Goal: Information Seeking & Learning: Find specific fact

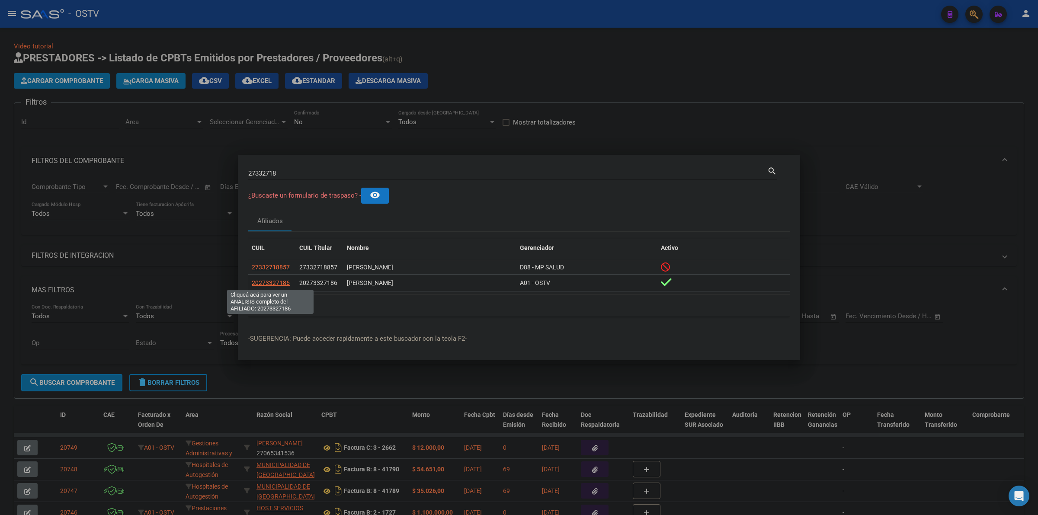
click at [285, 285] on span "20273327186" at bounding box center [271, 282] width 38 height 7
type textarea "20273327186"
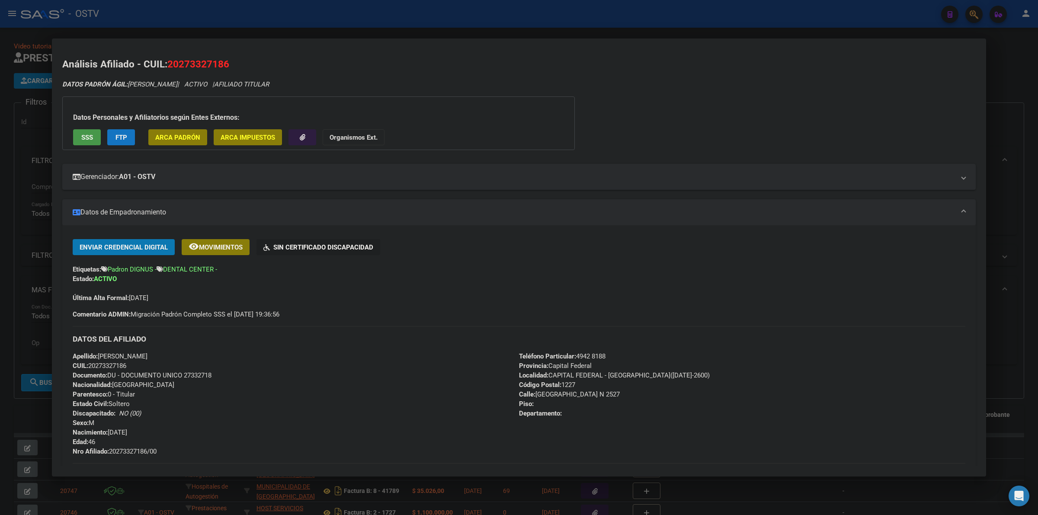
click at [195, 376] on span "Documento: DU - DOCUMENTO UNICO 27332718" at bounding box center [142, 375] width 139 height 8
click at [195, 375] on span "Documento: DU - DOCUMENTO UNICO 27332718" at bounding box center [142, 375] width 139 height 8
copy span "27332718"
click at [1028, 113] on div at bounding box center [519, 257] width 1038 height 515
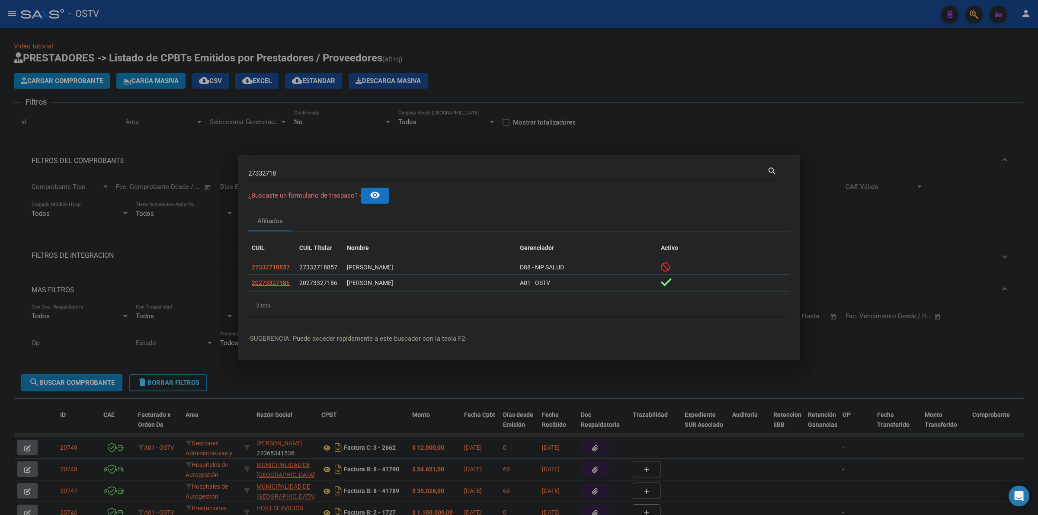
click at [1016, 99] on div at bounding box center [519, 257] width 1038 height 515
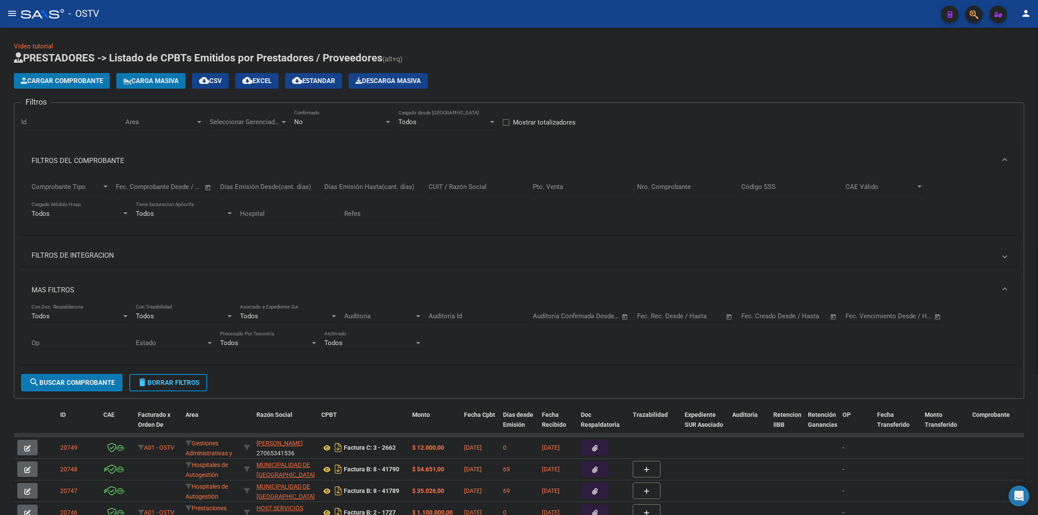
click at [898, 73] on div "Cargar Comprobante Carga Masiva cloud_download CSV cloud_download EXCEL cloud_d…" at bounding box center [519, 81] width 1010 height 16
drag, startPoint x: 571, startPoint y: 59, endPoint x: 524, endPoint y: 50, distance: 48.5
click at [571, 59] on h1 "PRESTADORES -> Listado de CPBTs Emitidos por Prestadores / Proveedores (alt+q)" at bounding box center [519, 58] width 1010 height 15
click at [414, 42] on div "Video tutorial PRESTADORES -> Listado de CPBTs Emitidos por Prestadores / Prove…" at bounding box center [519, 360] width 1010 height 636
